Goal: Communication & Community: Ask a question

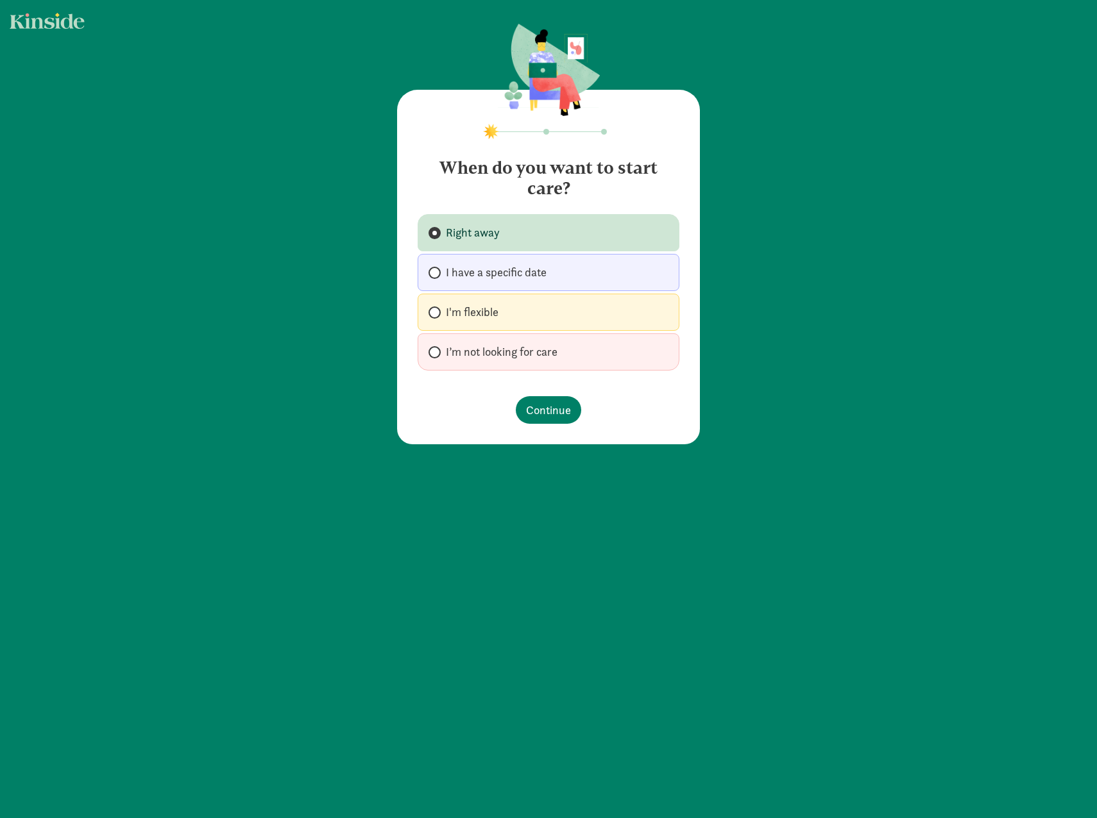
click at [477, 303] on label "I'm flexible" at bounding box center [548, 312] width 262 height 37
click at [437, 308] on input "I'm flexible" at bounding box center [432, 312] width 8 height 8
radio input "true"
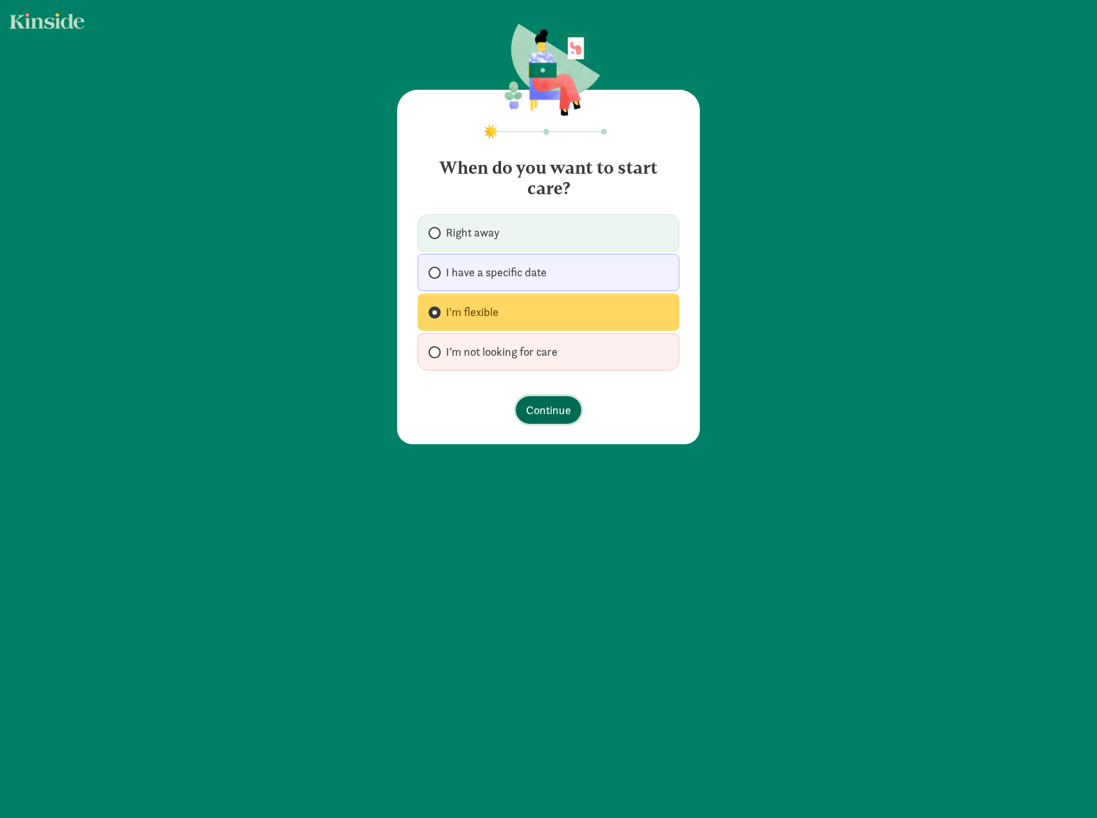
click at [537, 409] on span "Continue" at bounding box center [548, 409] width 45 height 17
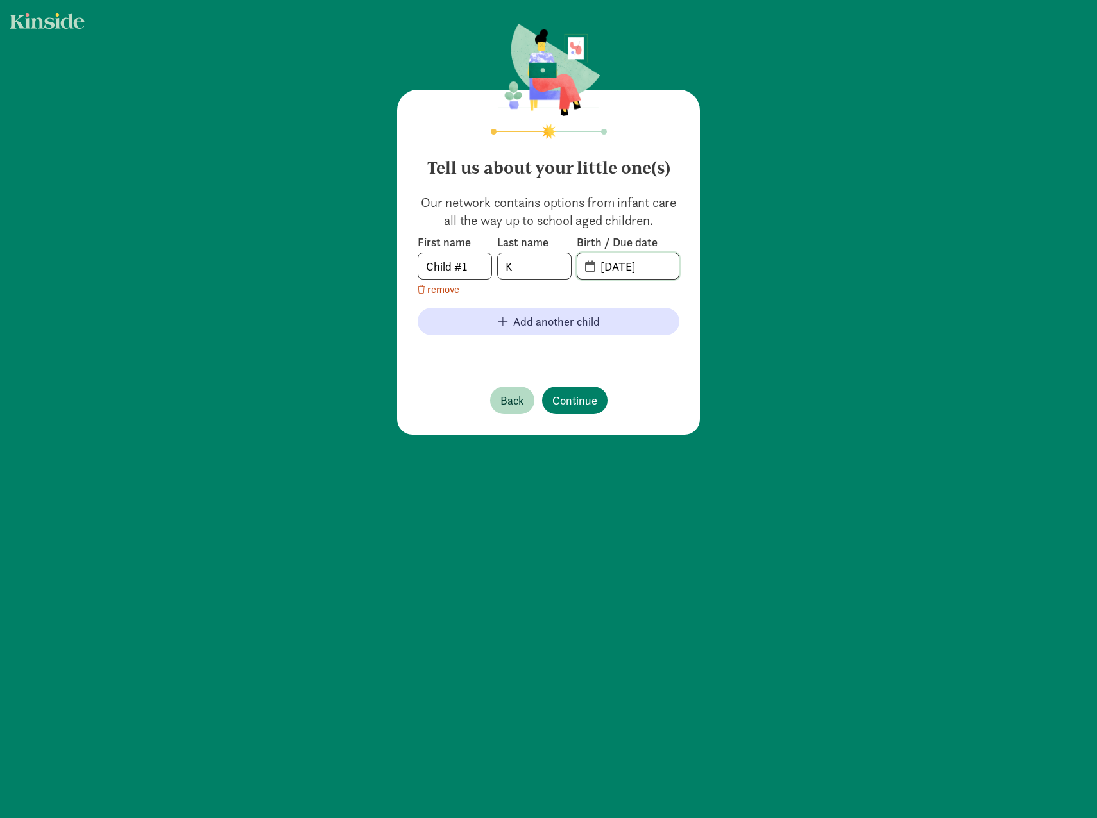
click at [641, 271] on input "[DATE]" at bounding box center [636, 266] width 86 height 26
drag, startPoint x: 664, startPoint y: 270, endPoint x: 594, endPoint y: 264, distance: 70.1
click at [594, 264] on input "[DATE]" at bounding box center [636, 266] width 86 height 26
type input "[DATE]"
click at [561, 396] on span "Continue" at bounding box center [574, 400] width 45 height 17
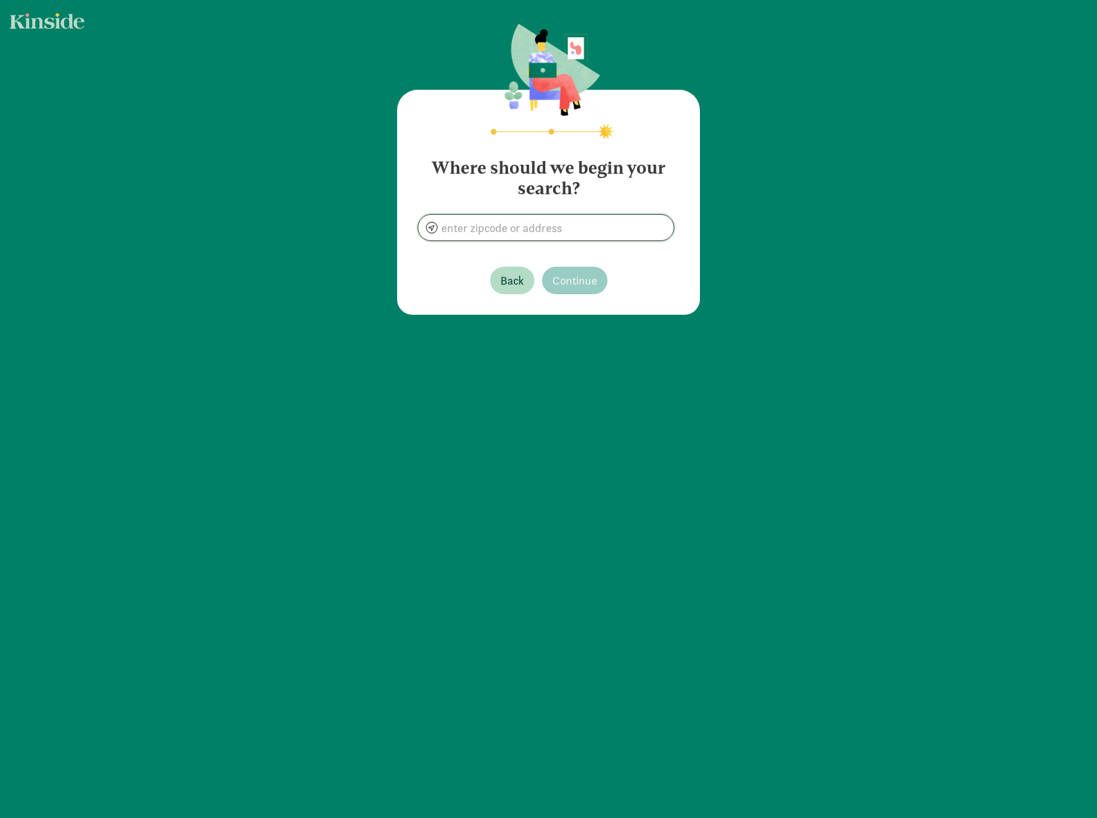
click at [540, 232] on input at bounding box center [545, 228] width 255 height 26
type input "Burien, WA 98168, [GEOGRAPHIC_DATA]"
click at [580, 287] on span "Continue" at bounding box center [574, 280] width 45 height 17
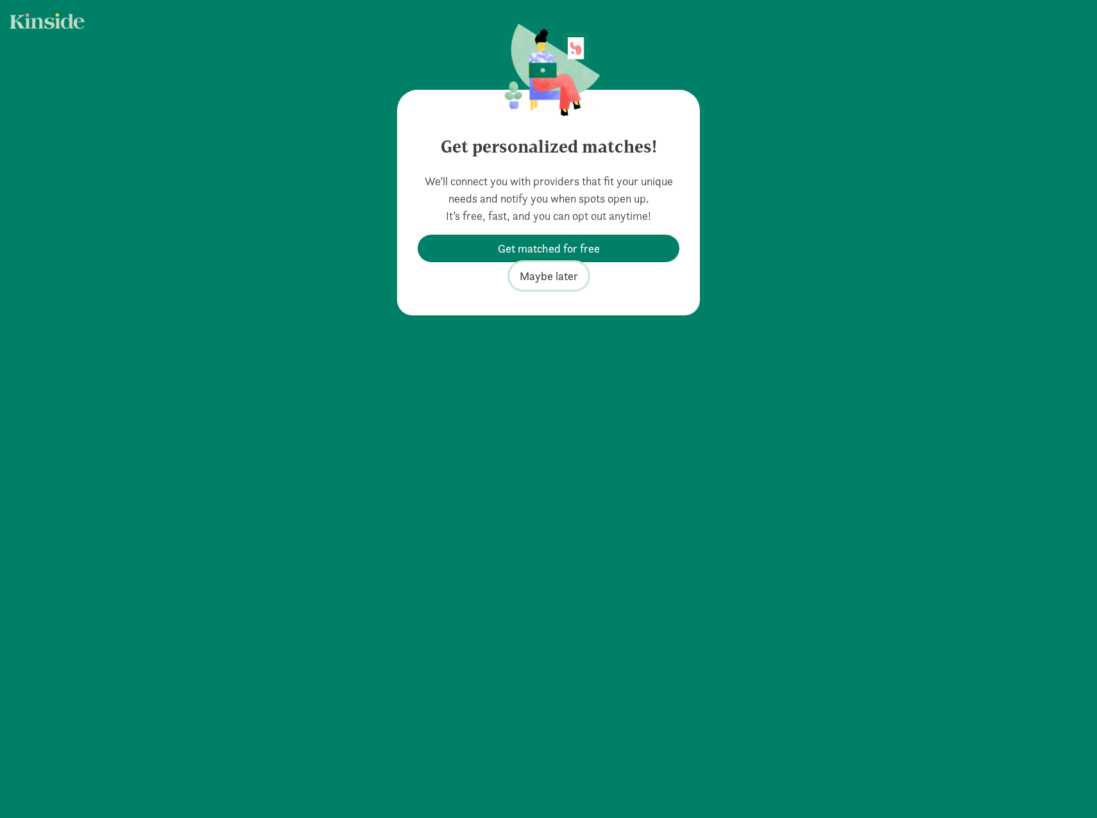
click at [561, 278] on span "Maybe later" at bounding box center [548, 275] width 58 height 17
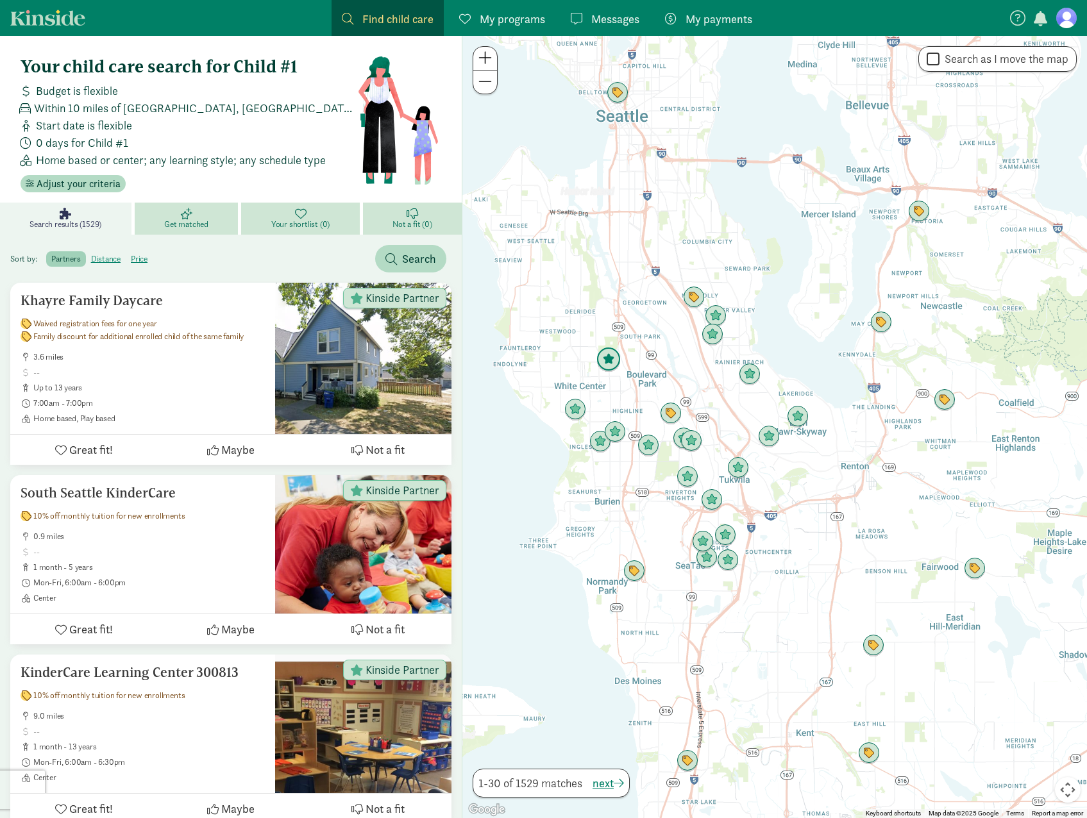
click at [610, 364] on img "Click to see details" at bounding box center [608, 360] width 24 height 24
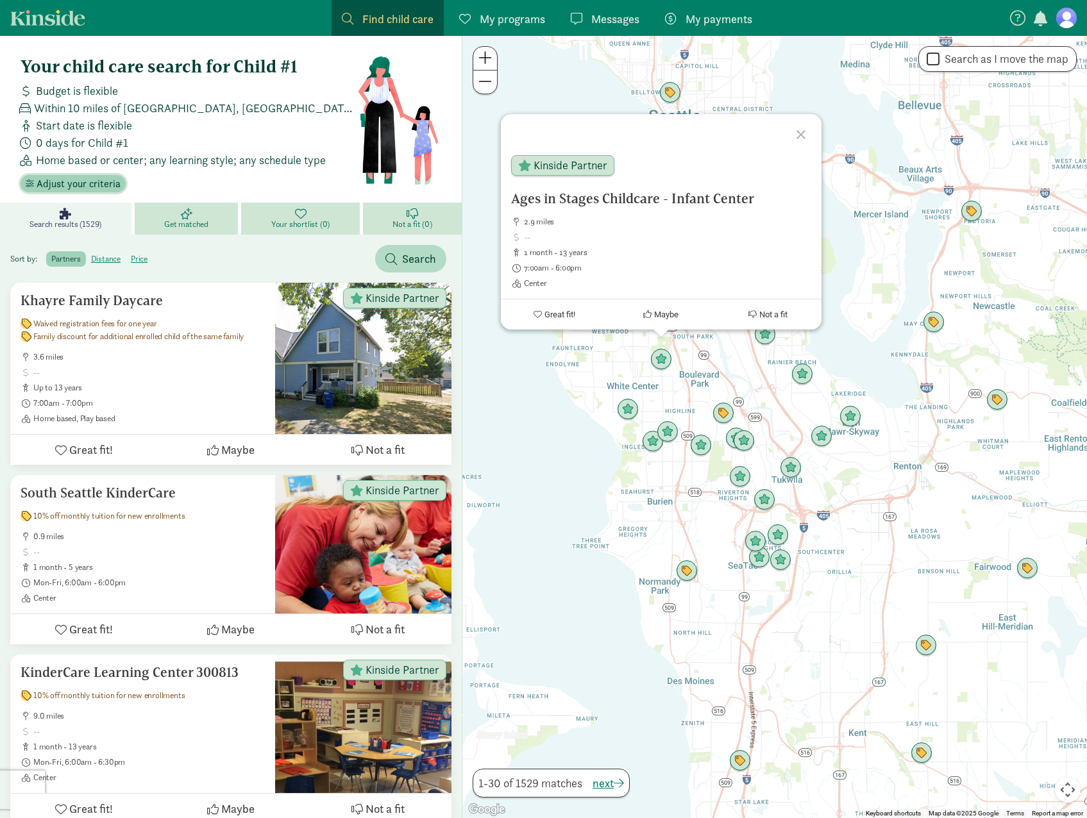
click at [98, 180] on span "Adjust your criteria" at bounding box center [79, 183] width 84 height 15
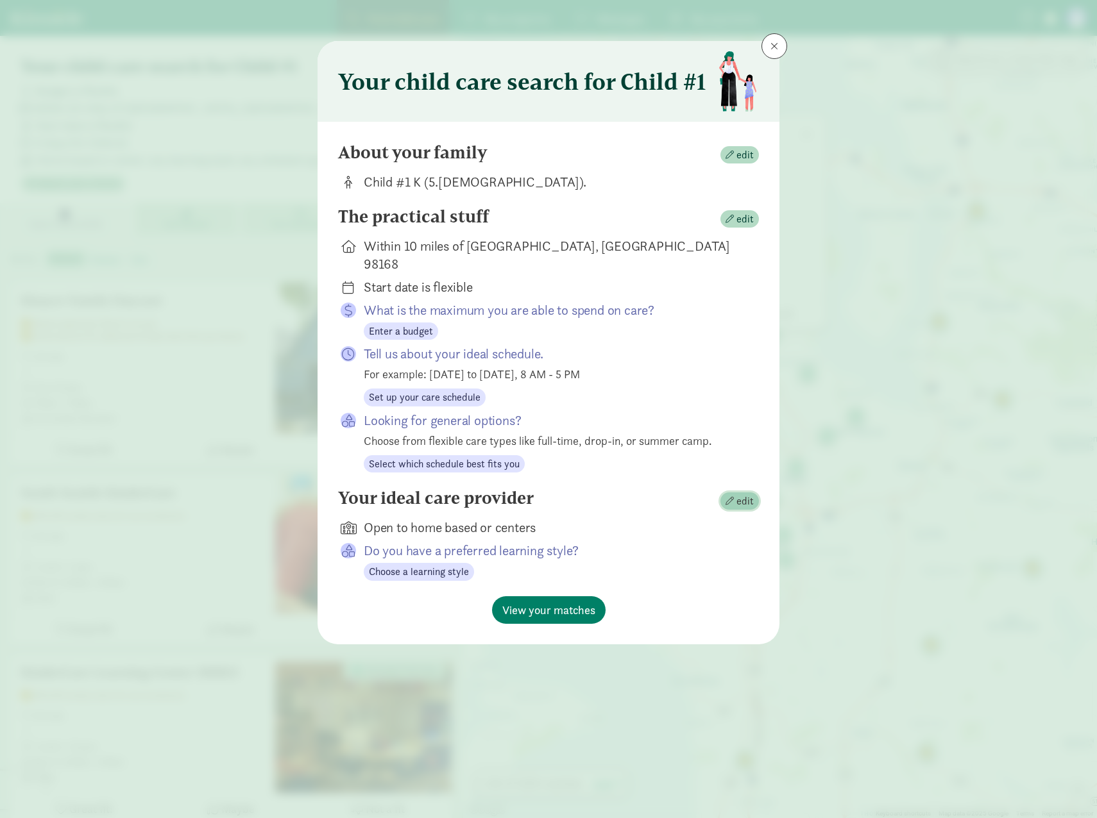
click at [743, 494] on span "edit" at bounding box center [744, 501] width 17 height 15
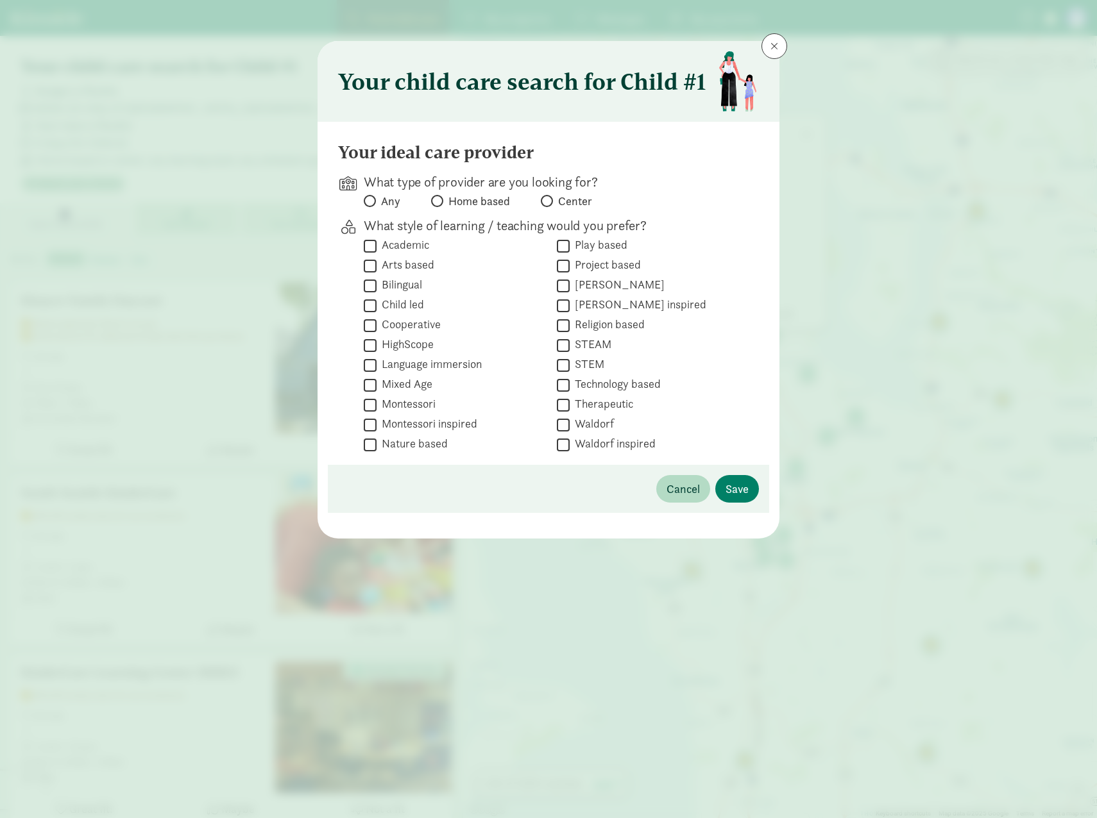
click at [568, 196] on span "Center" at bounding box center [575, 201] width 34 height 15
click at [549, 197] on input "Center" at bounding box center [545, 201] width 8 height 8
radio input "true"
click at [746, 495] on span "Save" at bounding box center [736, 488] width 23 height 17
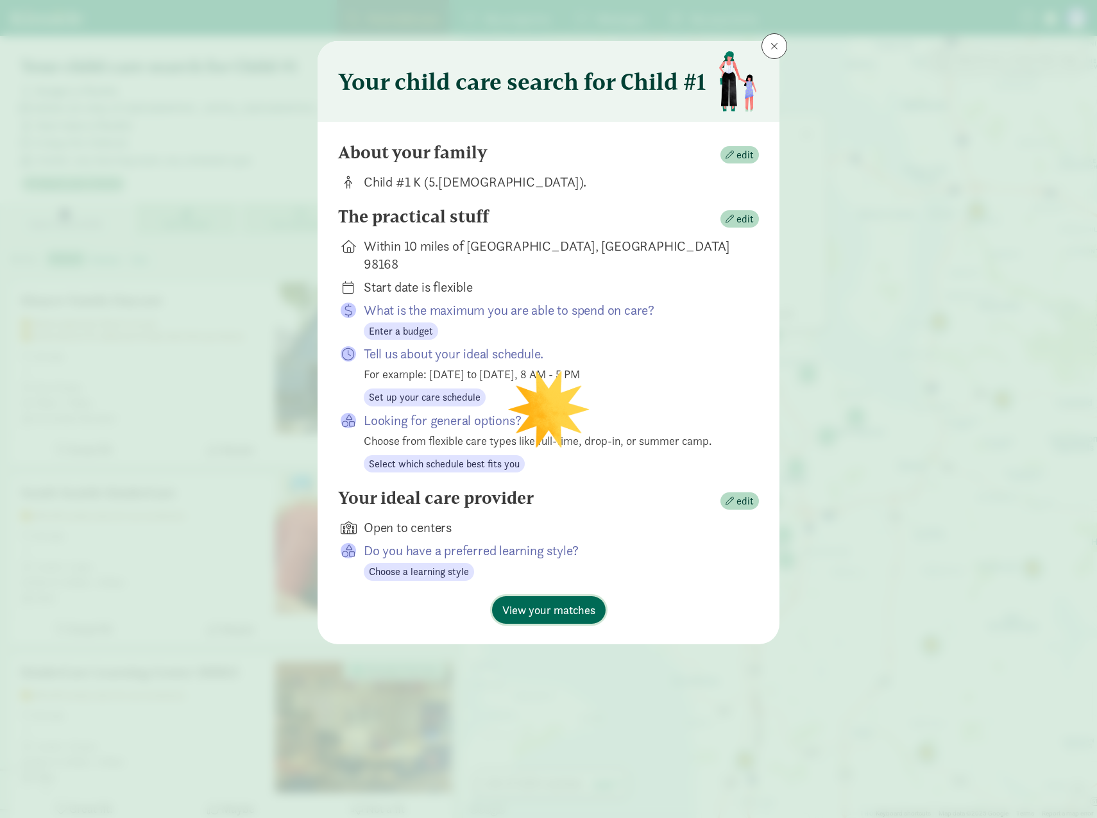
click at [573, 602] on span "View your matches" at bounding box center [548, 610] width 93 height 17
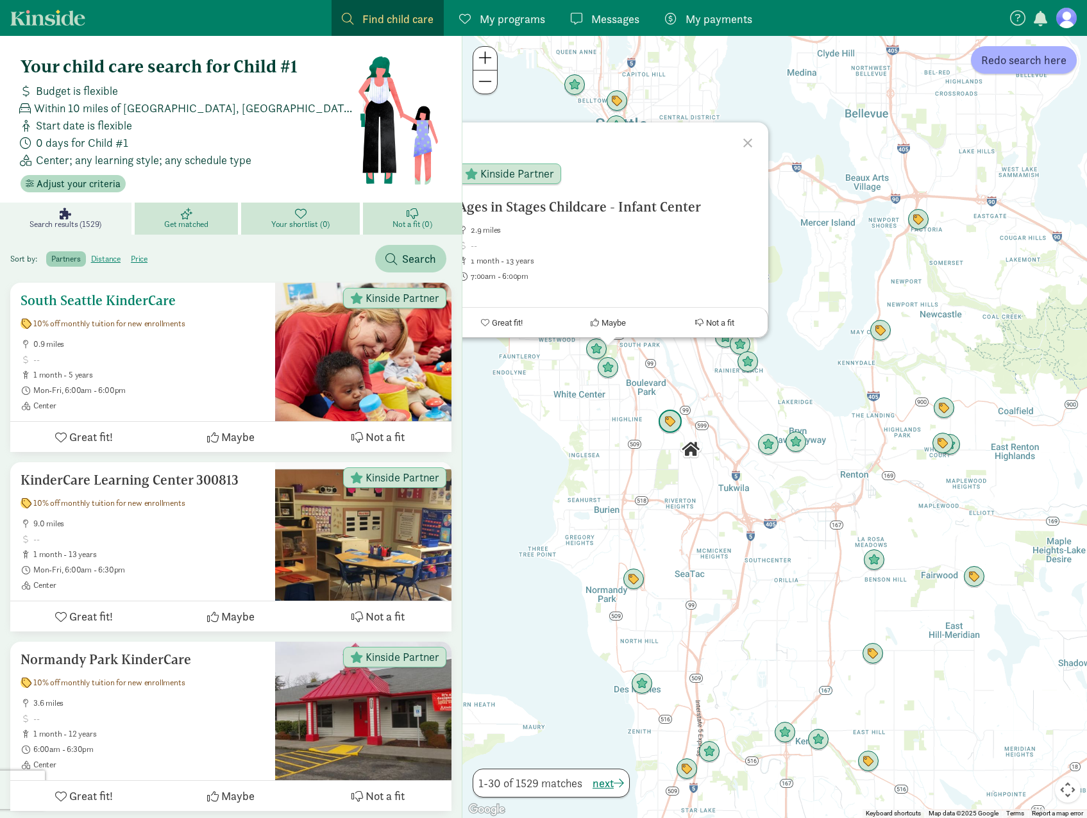
click at [232, 335] on div "South Seattle KinderCare 10% off monthly tuition for new enrollments 0.9 miles …" at bounding box center [143, 352] width 244 height 118
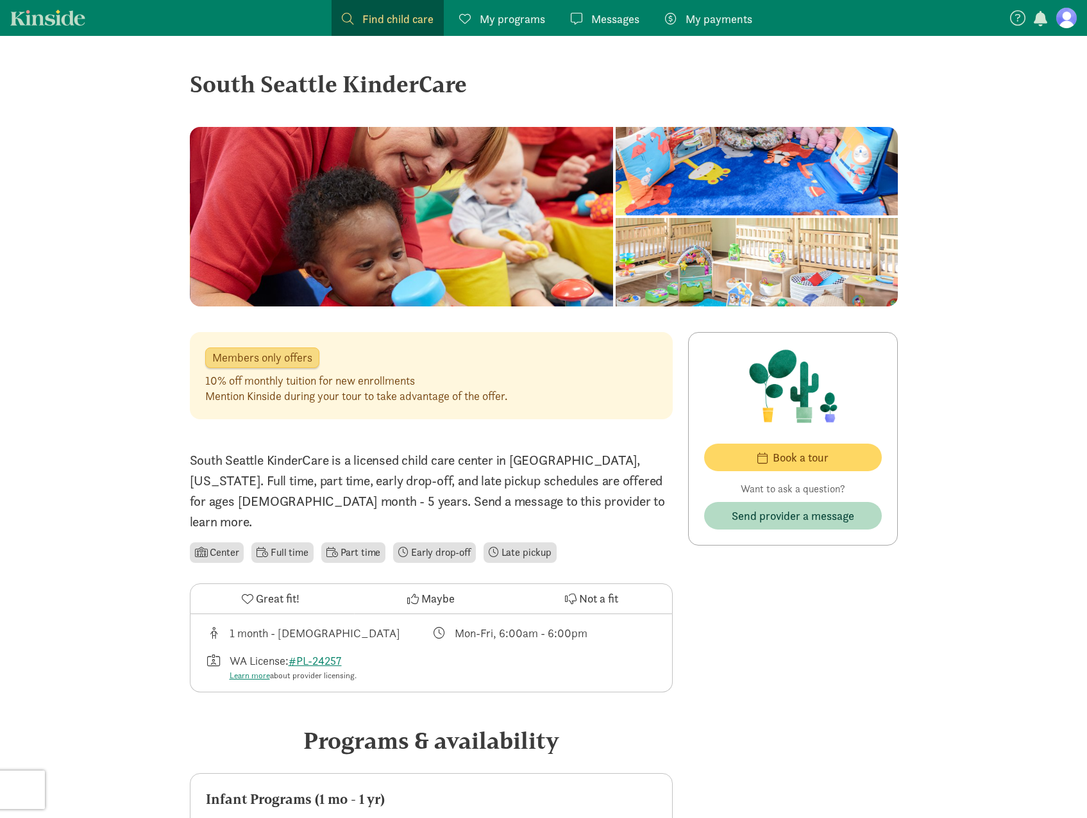
click at [257, 354] on span "Members only offers" at bounding box center [262, 358] width 100 height 12
click at [269, 382] on div "10% off monthly tuition for new enrollments" at bounding box center [356, 380] width 302 height 15
click at [266, 355] on span "Members only offers" at bounding box center [262, 358] width 100 height 12
drag, startPoint x: 255, startPoint y: 384, endPoint x: 208, endPoint y: 376, distance: 47.4
click at [208, 376] on div "10% off monthly tuition for new enrollments Mention Kinside during your tour to…" at bounding box center [356, 388] width 302 height 31
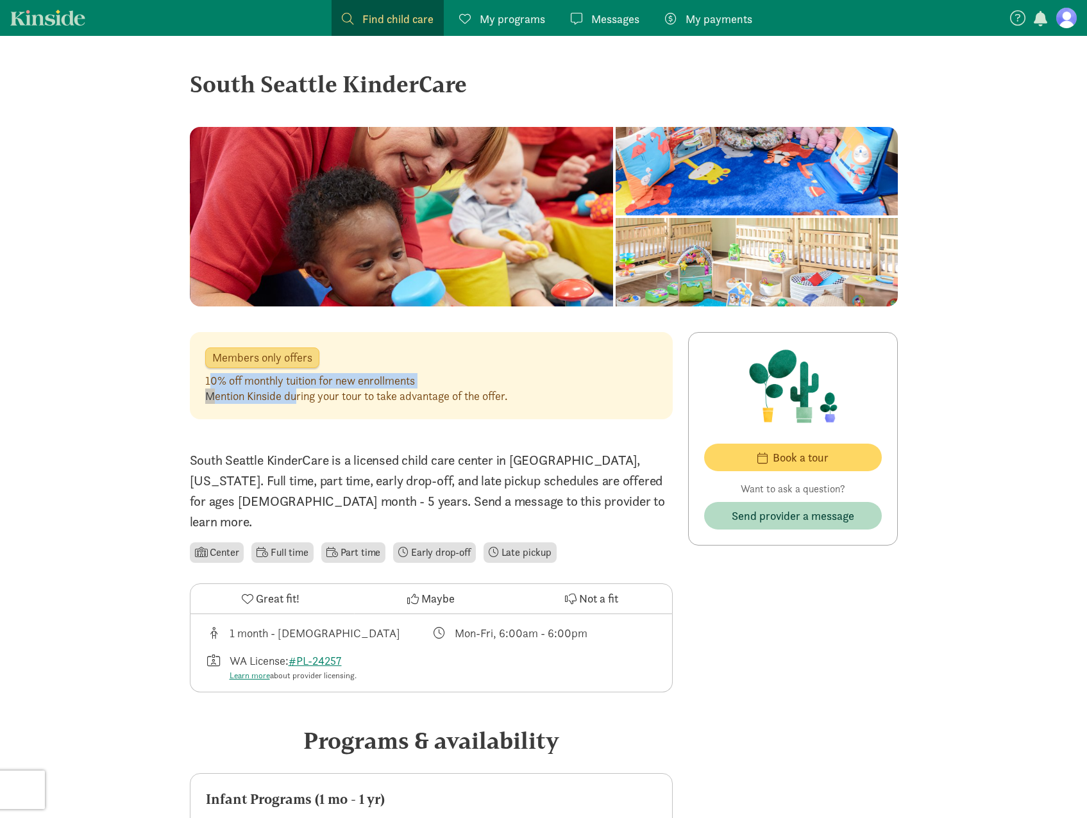
click at [208, 376] on div "10% off monthly tuition for new enrollments" at bounding box center [356, 380] width 302 height 15
click at [243, 371] on div "Members only offers 10% off monthly tuition for new enrollments Mention Kinside…" at bounding box center [431, 375] width 483 height 87
click at [690, 20] on span "My payments" at bounding box center [719, 18] width 67 height 17
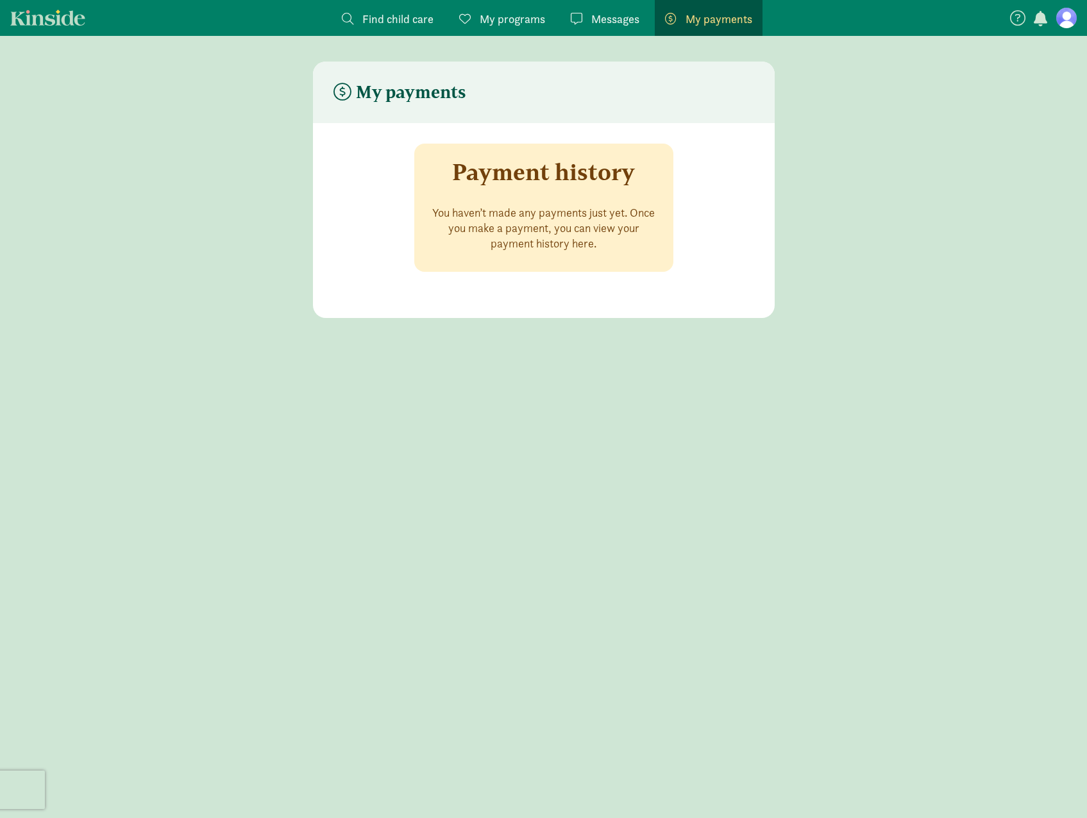
click at [410, 26] on span "Find child care" at bounding box center [397, 18] width 71 height 17
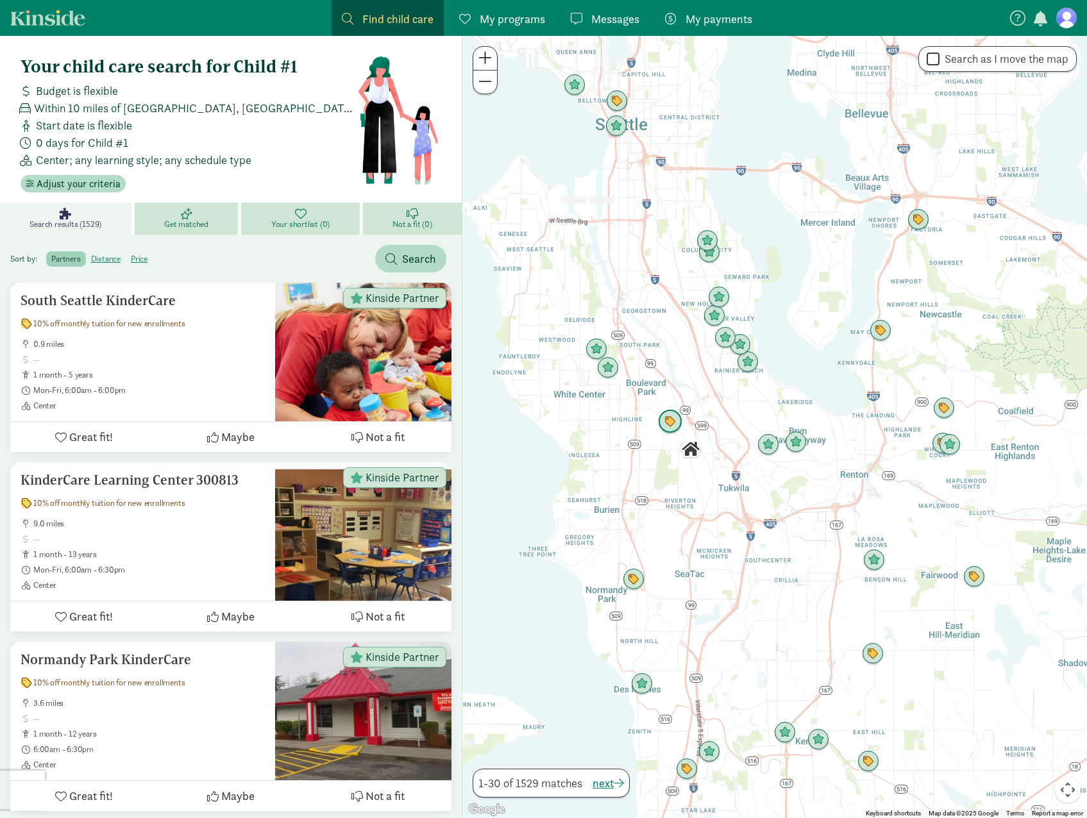
click at [668, 423] on img "Click to see details" at bounding box center [670, 422] width 24 height 24
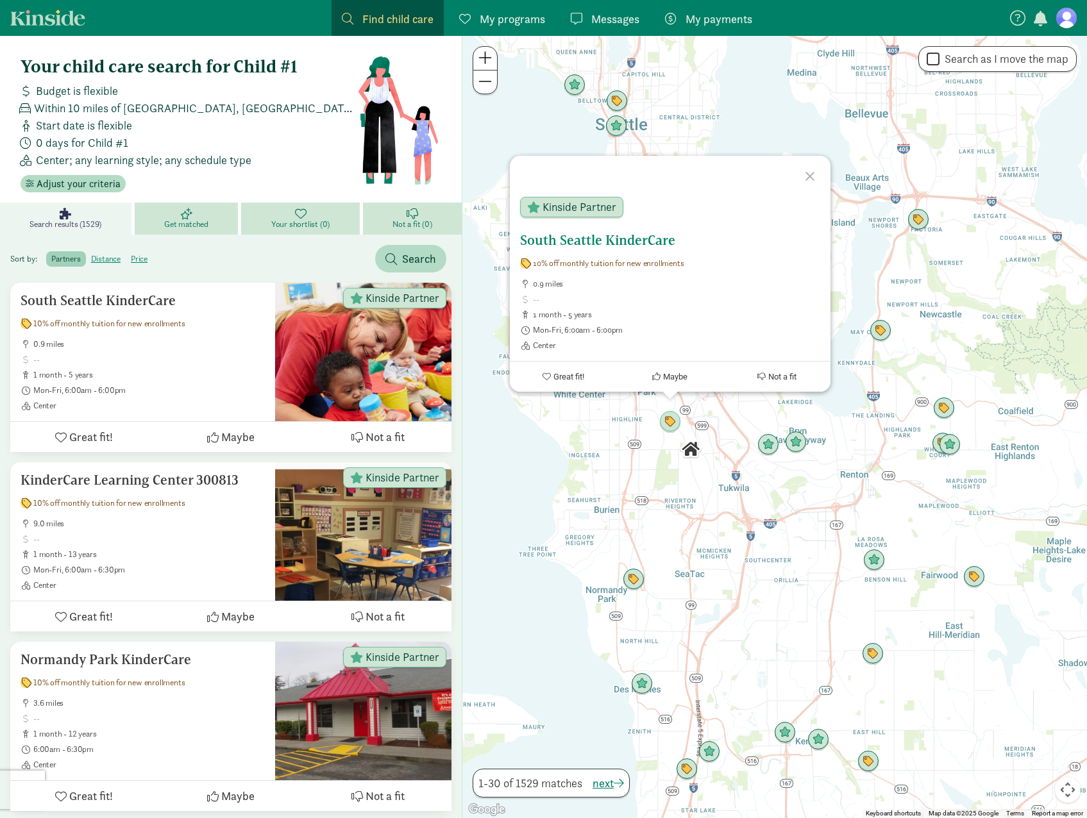
click at [574, 372] on span "Great fit!" at bounding box center [568, 377] width 31 height 10
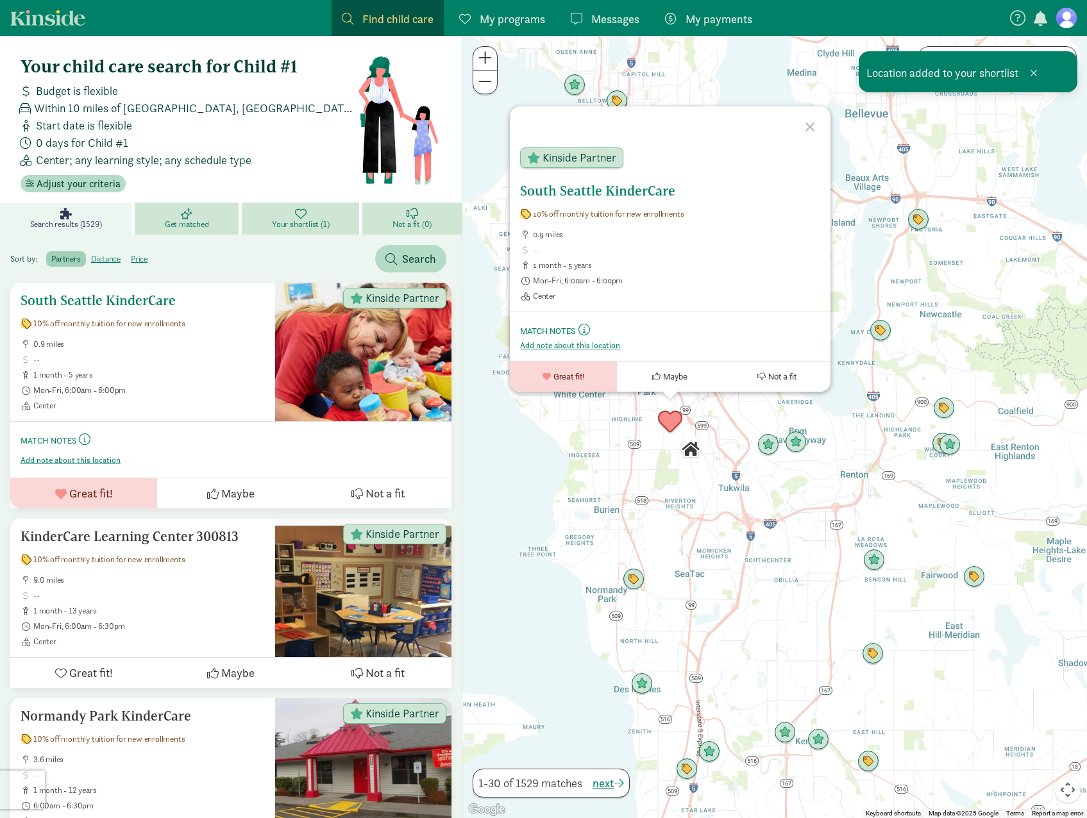
click at [203, 428] on form "Match Notes This is your space to add notes about this provider like first impr…" at bounding box center [230, 449] width 441 height 56
click at [145, 322] on span "10% off monthly tuition for new enrollments" at bounding box center [108, 324] width 151 height 10
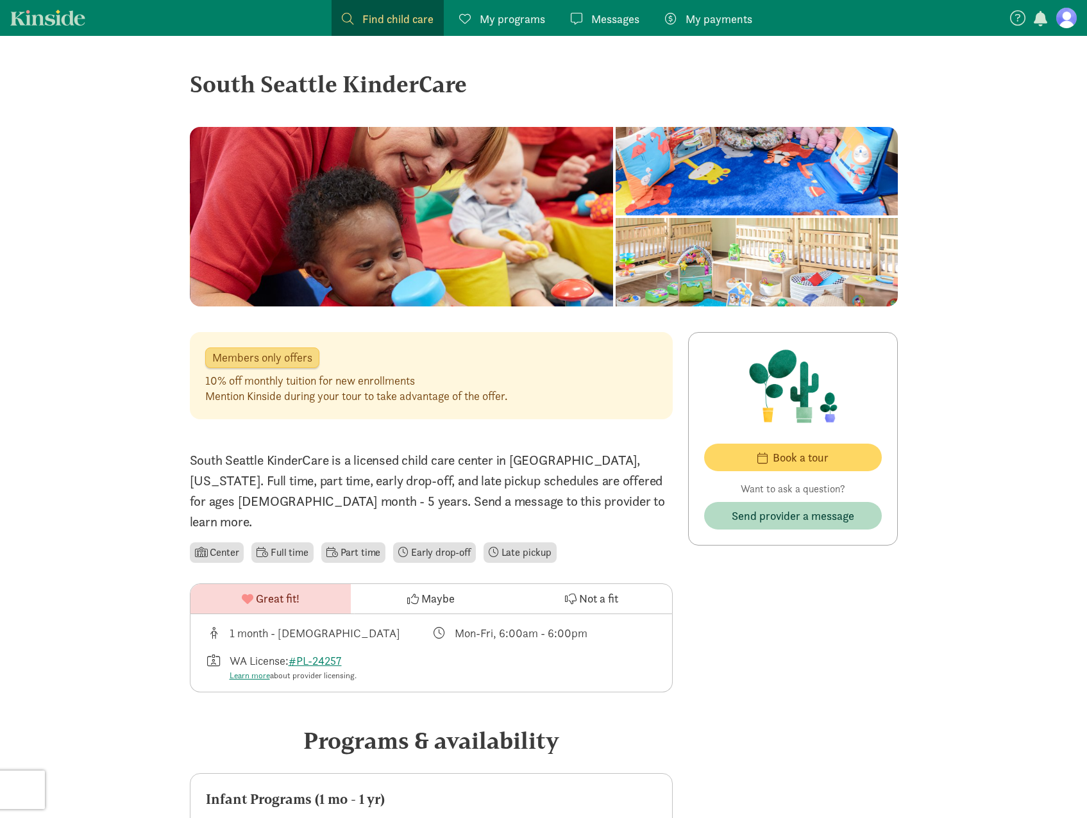
click at [1063, 21] on figure at bounding box center [1066, 18] width 21 height 21
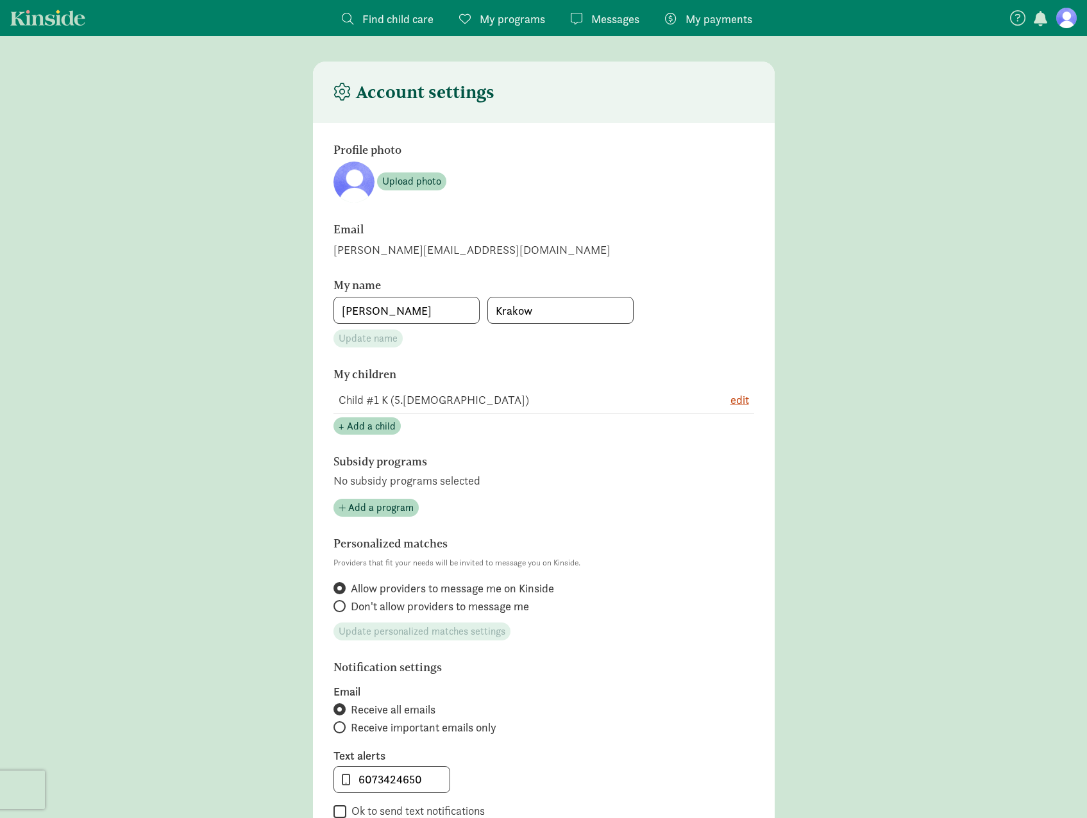
click at [710, 21] on span "My payments" at bounding box center [719, 18] width 67 height 17
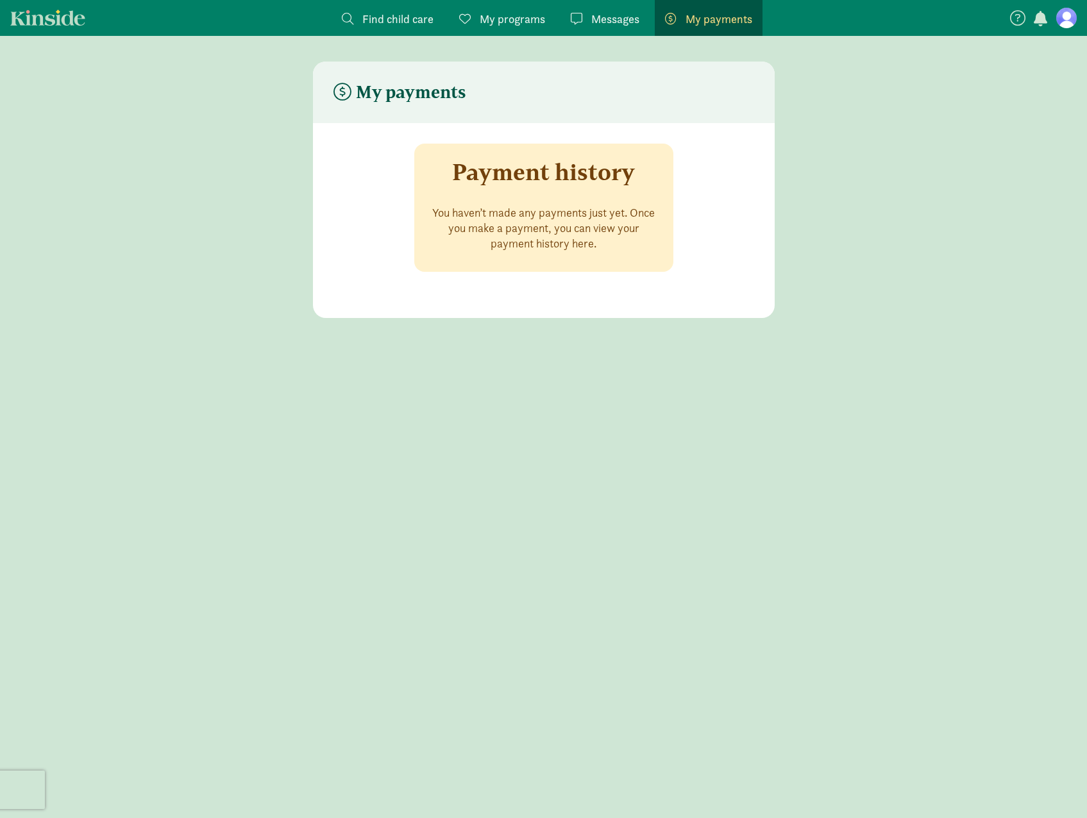
click at [1063, 21] on figure at bounding box center [1066, 18] width 21 height 21
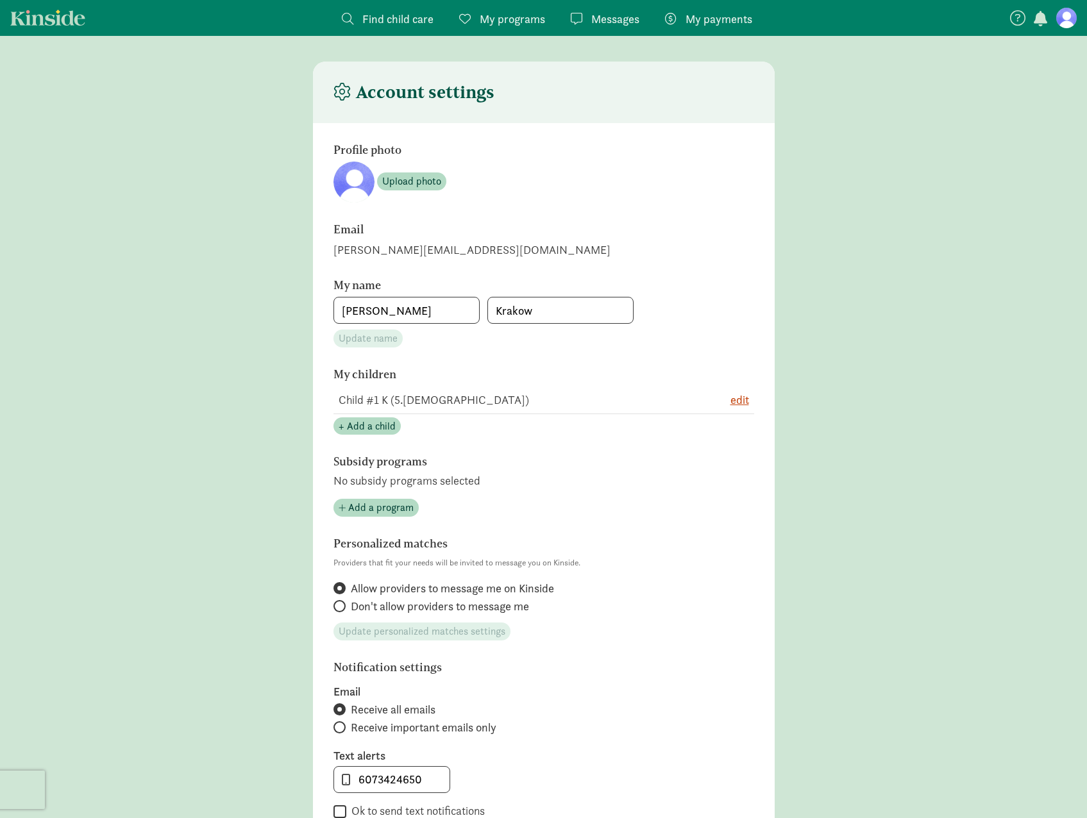
click at [512, 24] on span "My programs" at bounding box center [512, 18] width 65 height 17
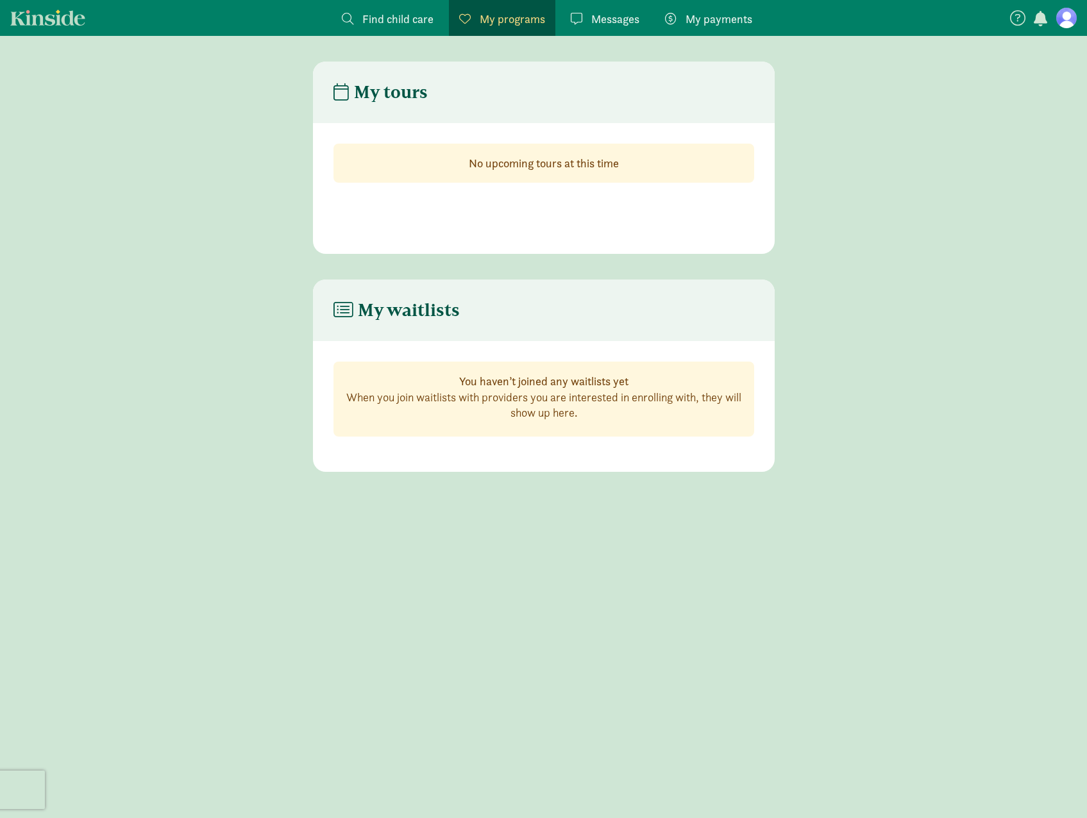
click at [403, 15] on span "Find child care" at bounding box center [397, 18] width 71 height 17
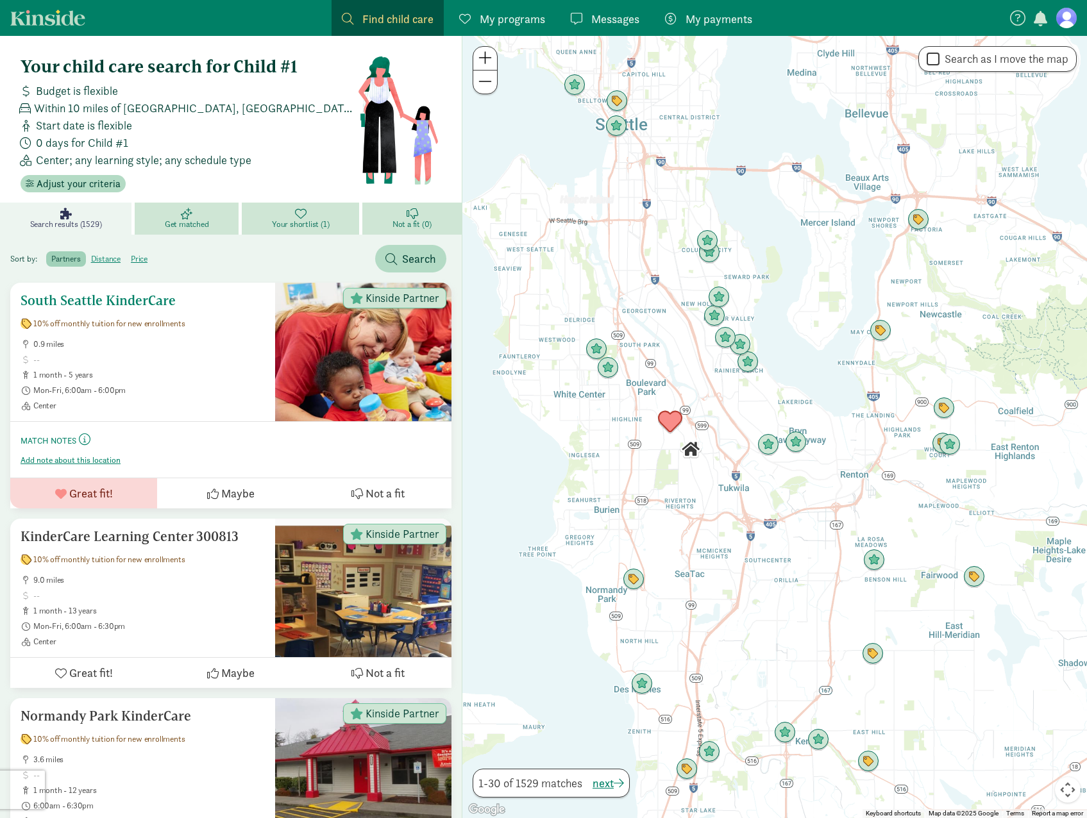
click at [149, 337] on div "South Seattle KinderCare 10% off monthly tuition for new enrollments 0.9 miles …" at bounding box center [143, 352] width 244 height 118
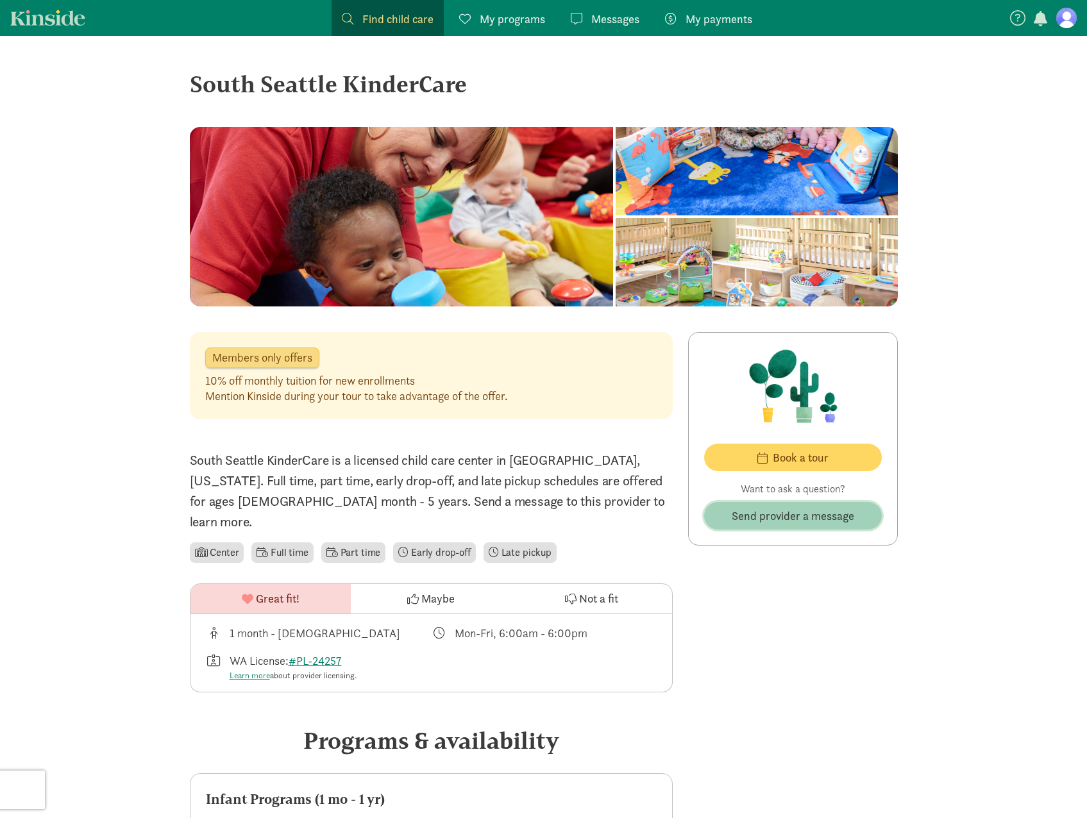
click at [851, 514] on span "Send provider a message" at bounding box center [793, 515] width 122 height 17
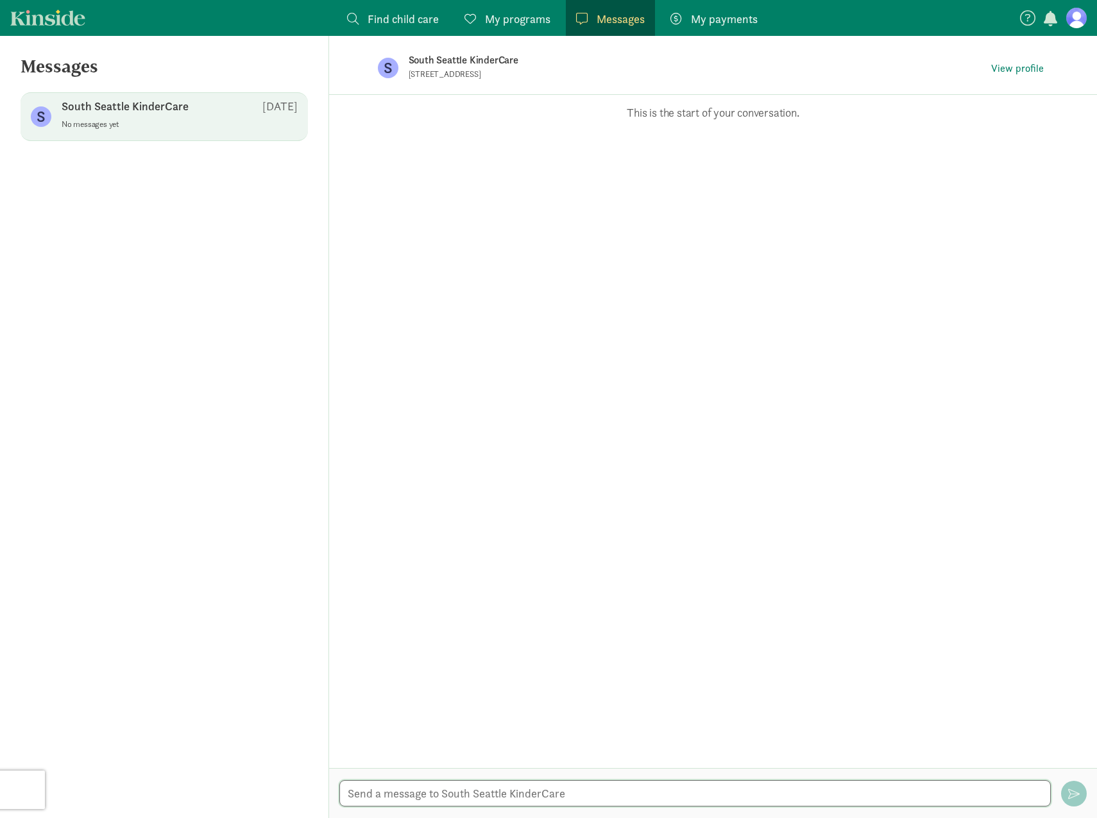
click at [557, 786] on textarea at bounding box center [694, 793] width 711 height 26
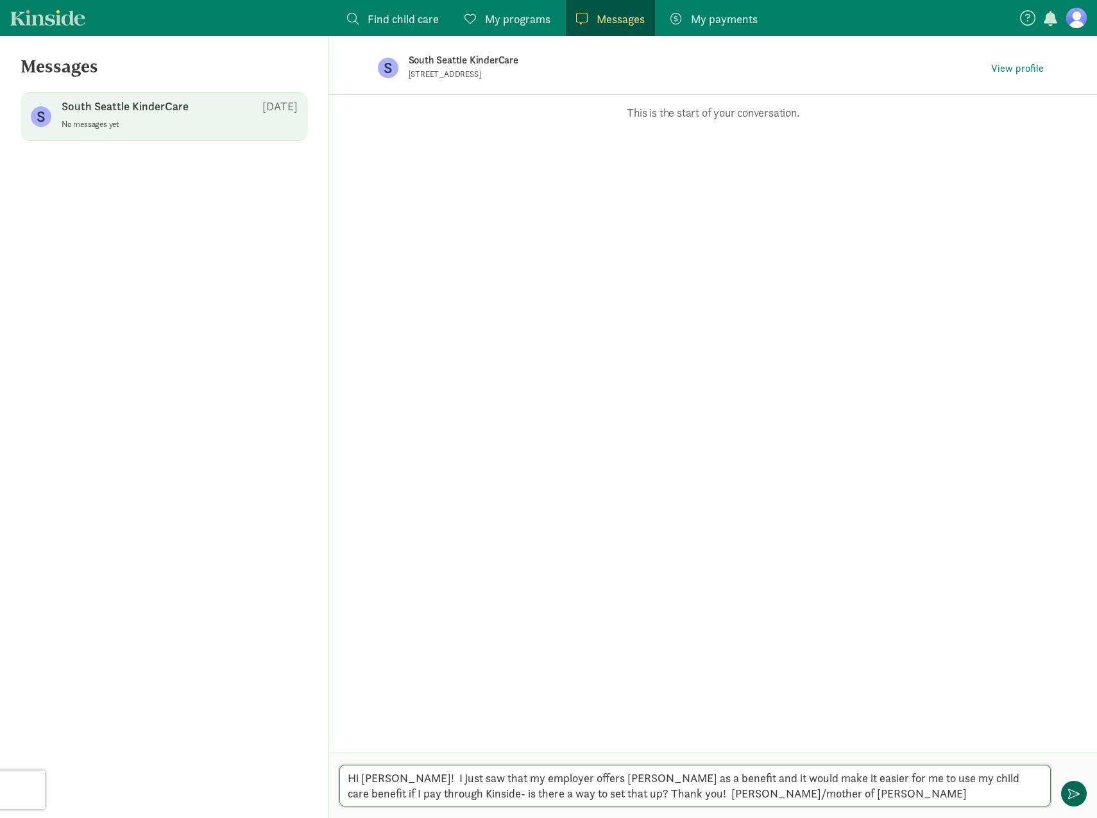
type textarea "Hi Nan! I just saw that my employer offers Kinside as a benefit and it would ma…"
click at [1077, 800] on button "button" at bounding box center [1074, 794] width 26 height 26
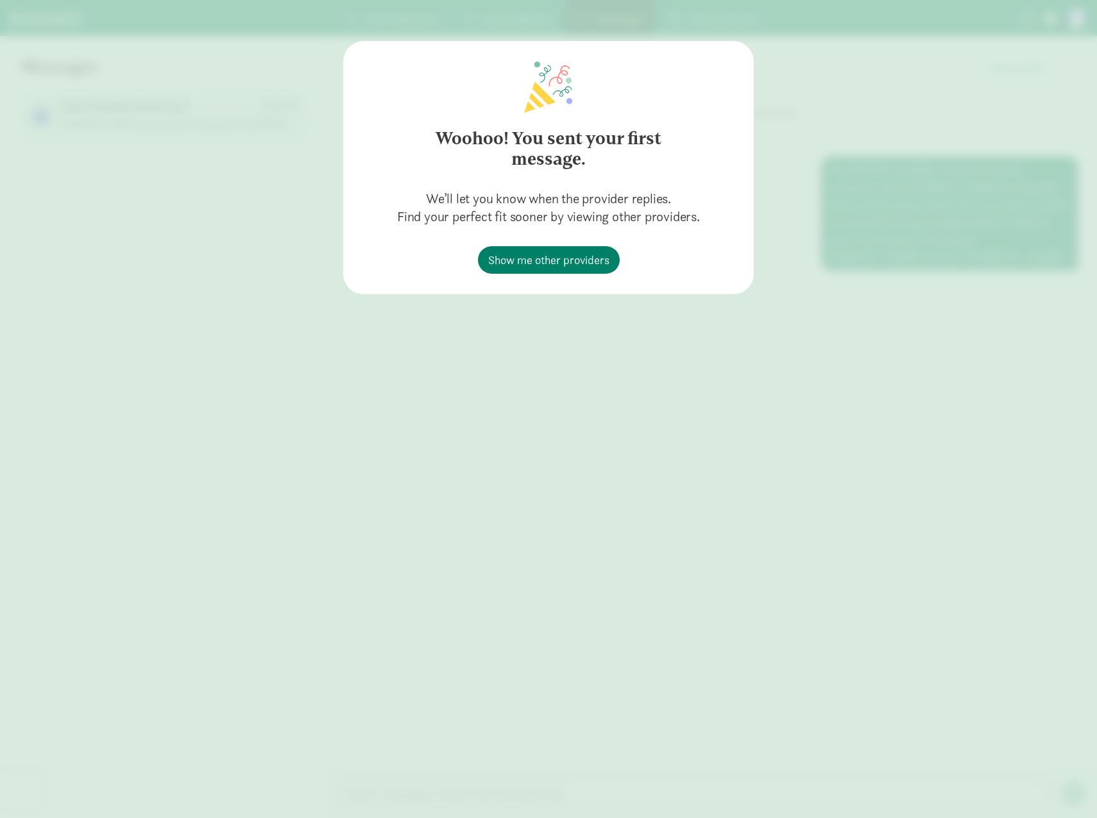
click at [566, 289] on div "Woohoo! You sent your first message. We’ll let you know when the provider repli…" at bounding box center [548, 167] width 410 height 253
click at [569, 248] on link "Show me other providers" at bounding box center [549, 260] width 142 height 28
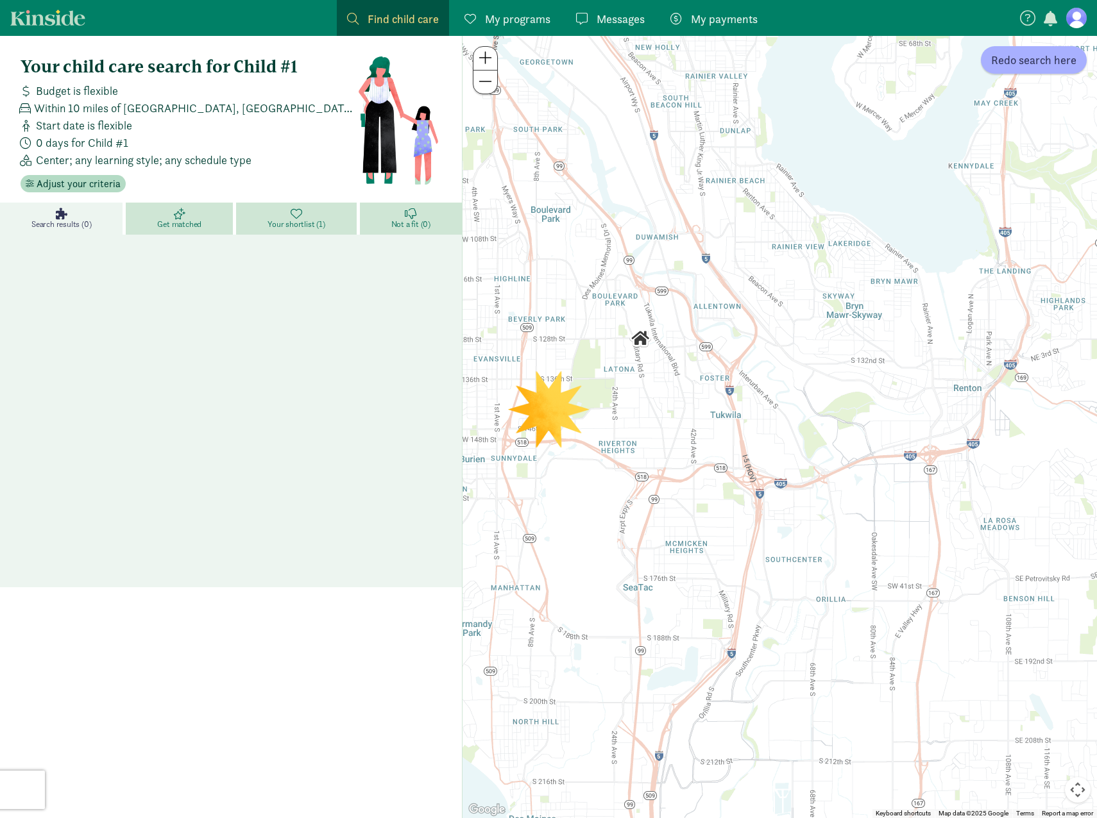
click at [92, 155] on span "Center; any learning style; any schedule type" at bounding box center [143, 159] width 215 height 17
click at [261, 218] on link "Your shortlist (1)" at bounding box center [297, 219] width 123 height 32
